Goal: Find specific page/section: Find specific page/section

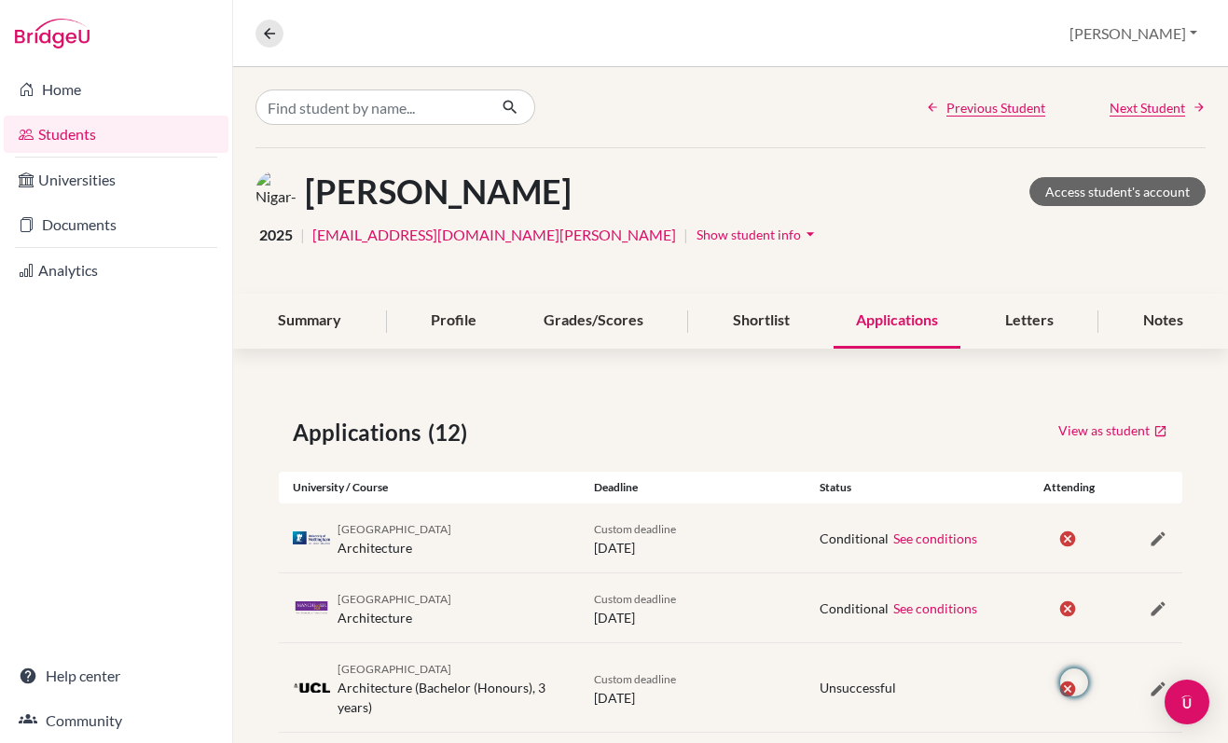
scroll to position [432, 0]
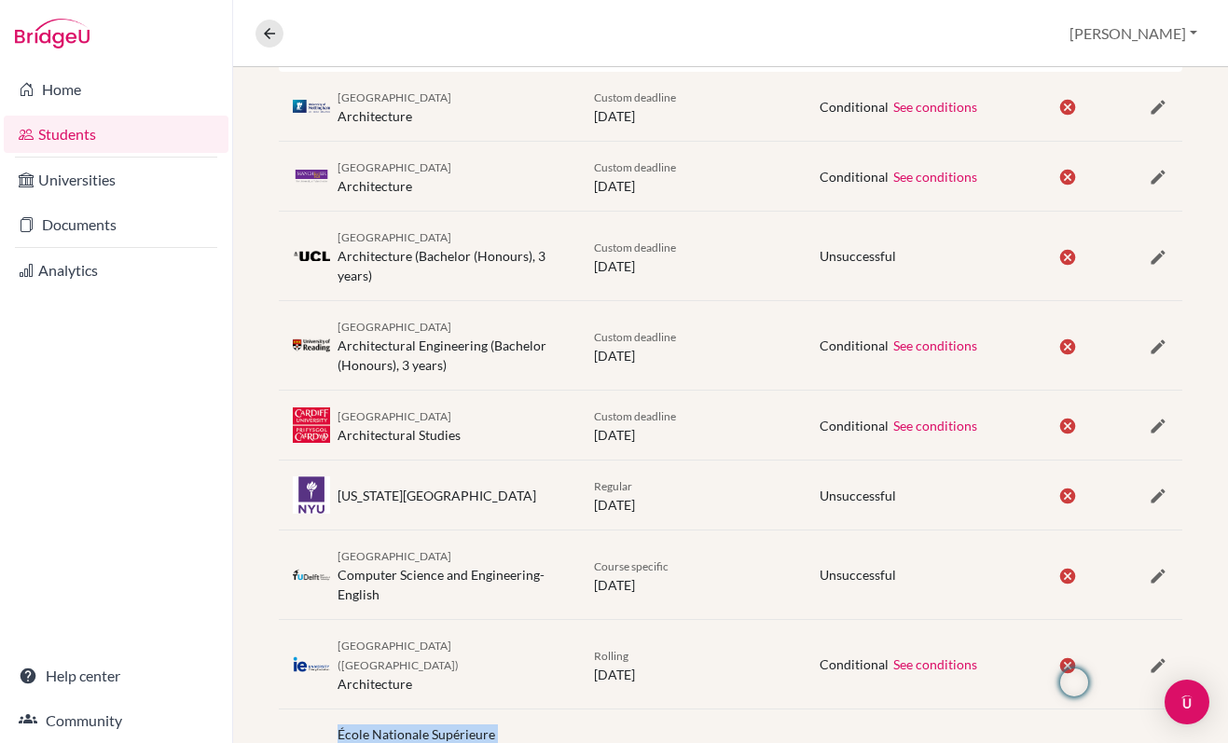
click at [40, 127] on link "Students" at bounding box center [116, 134] width 225 height 37
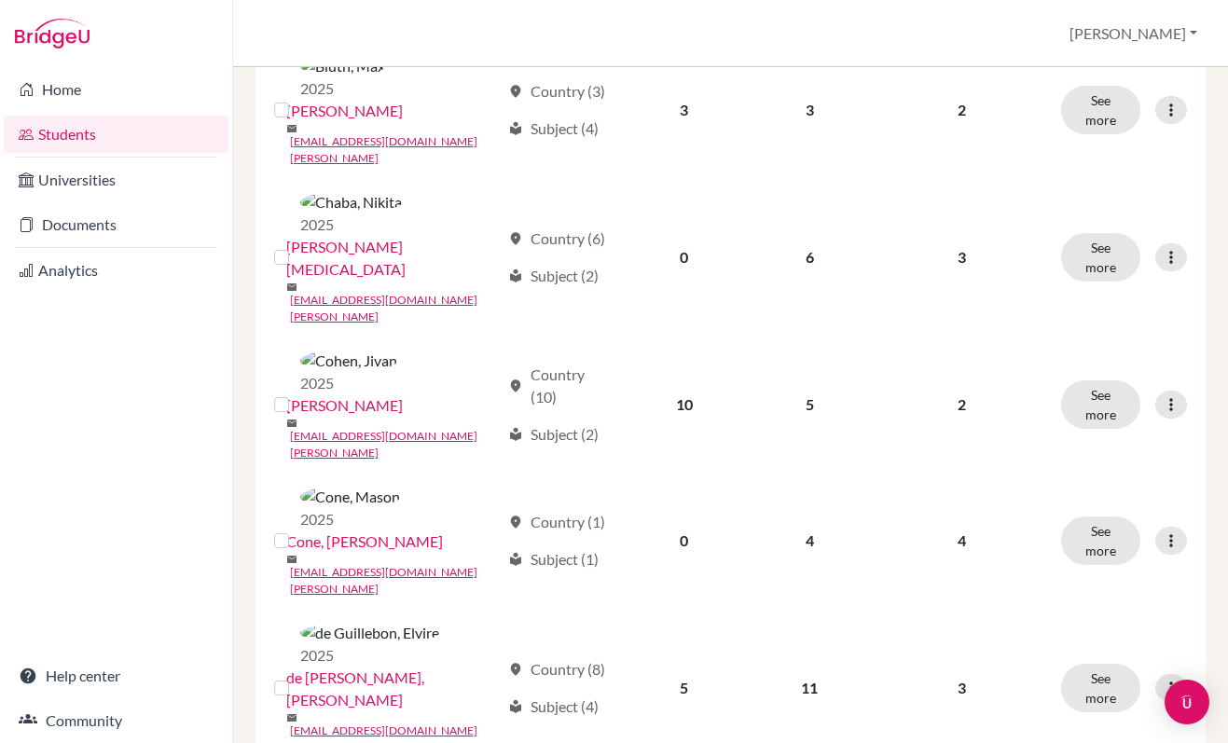
scroll to position [921, 0]
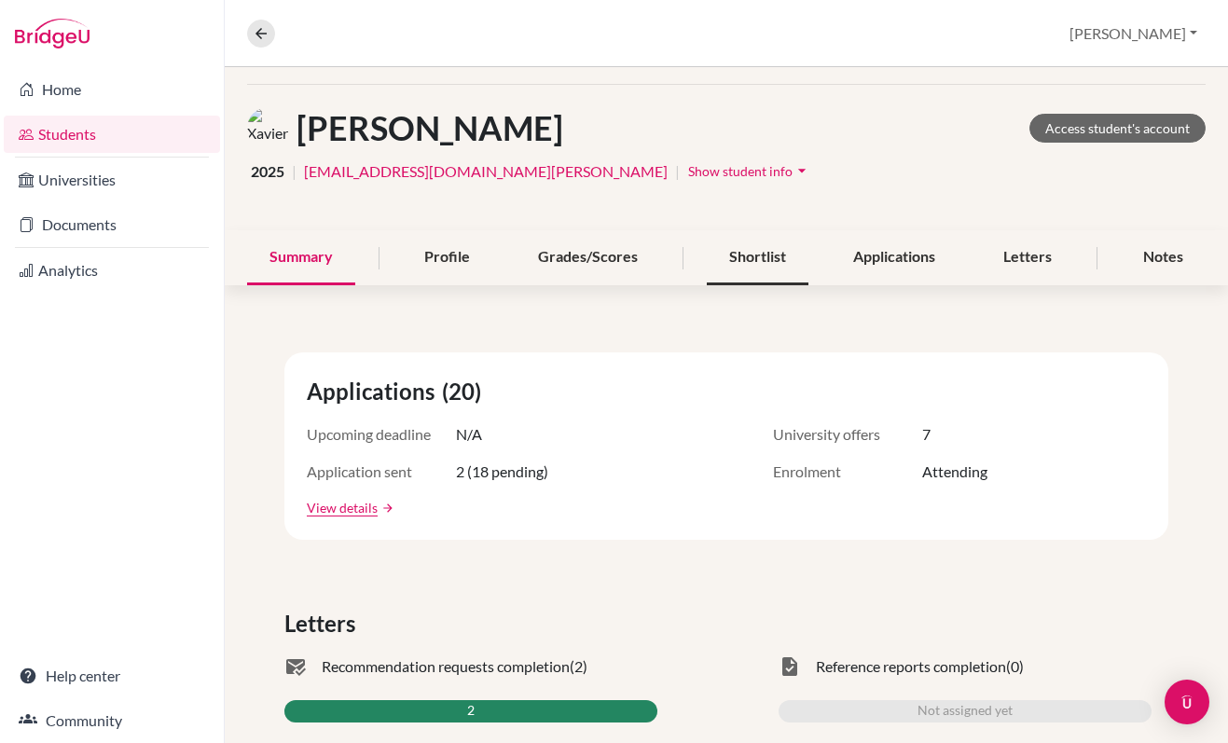
scroll to position [90, 0]
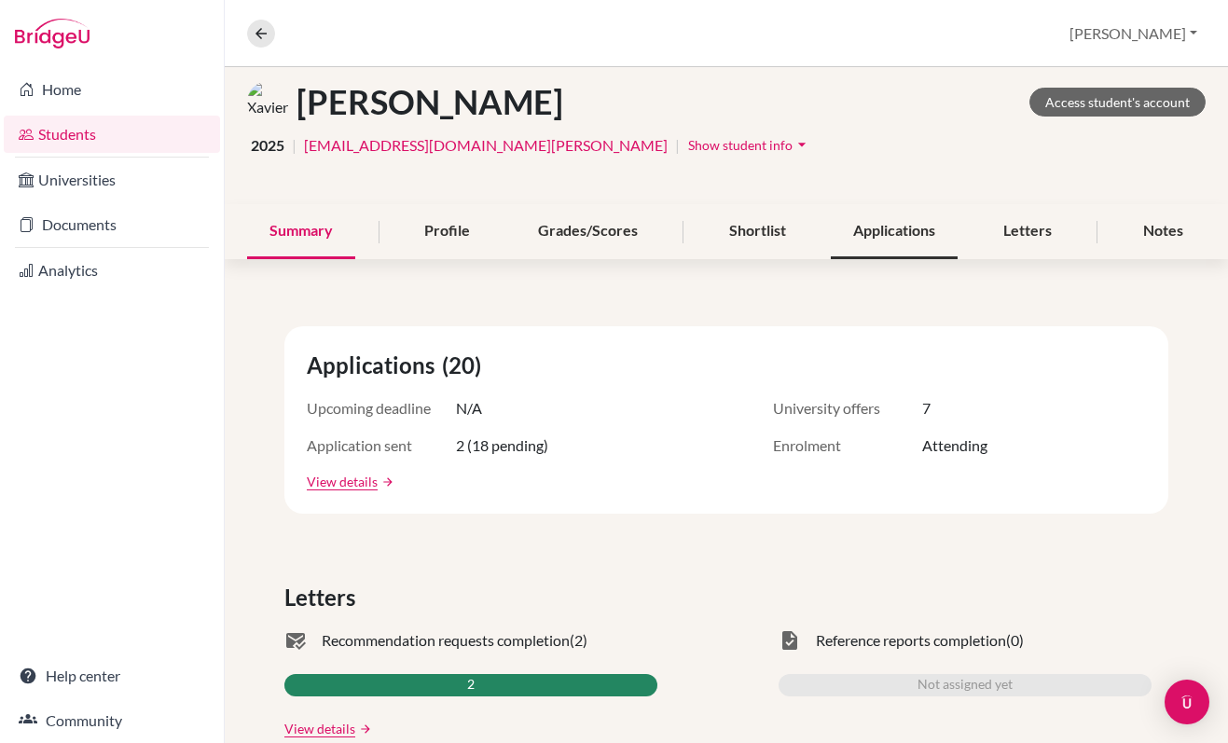
click at [873, 238] on div "Applications" at bounding box center [894, 231] width 127 height 55
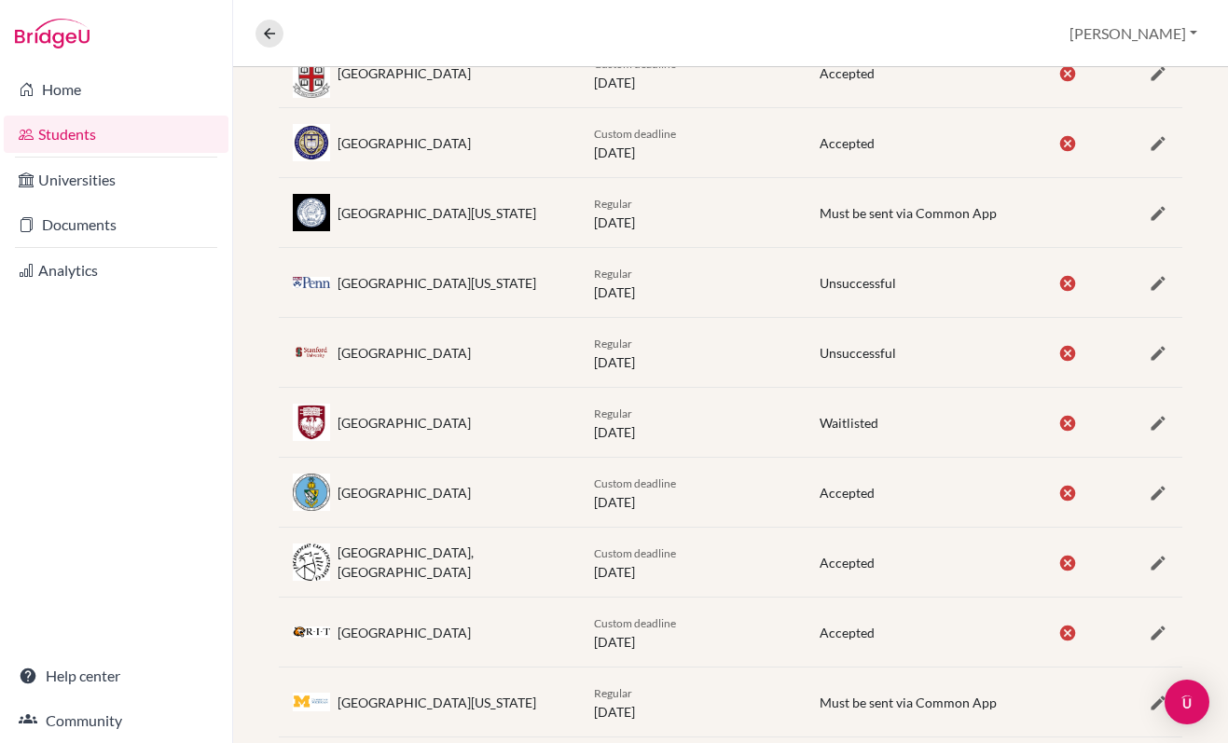
scroll to position [1204, 0]
